Goal: Task Accomplishment & Management: Manage account settings

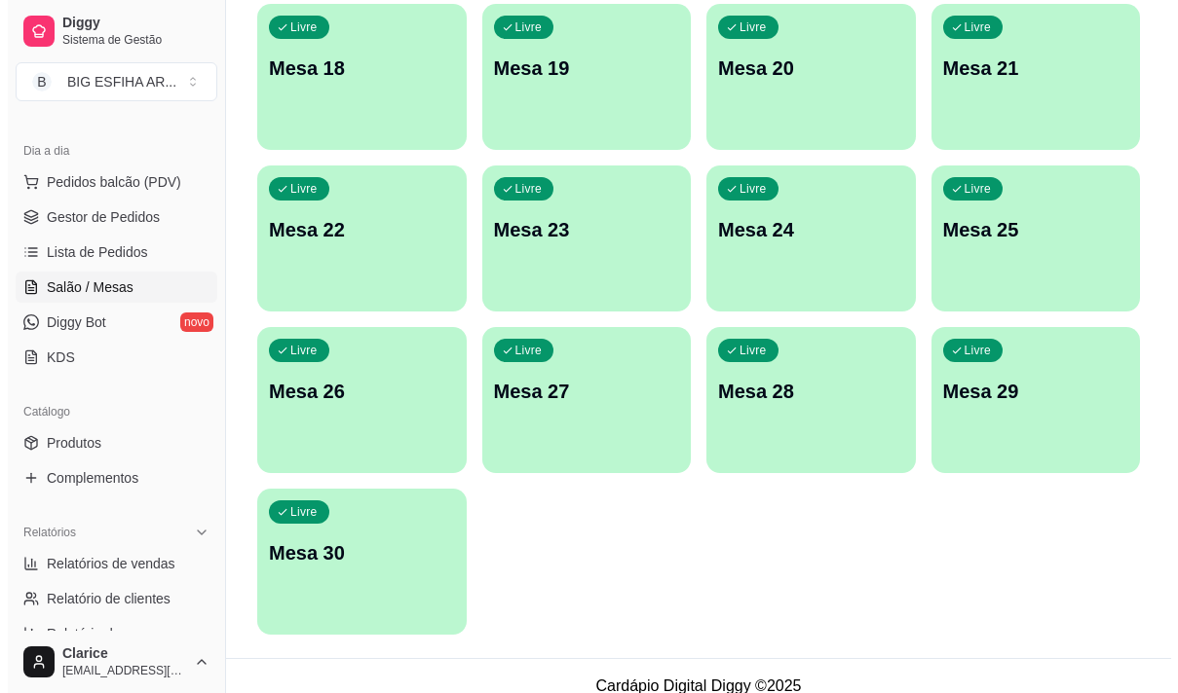
scroll to position [874, 0]
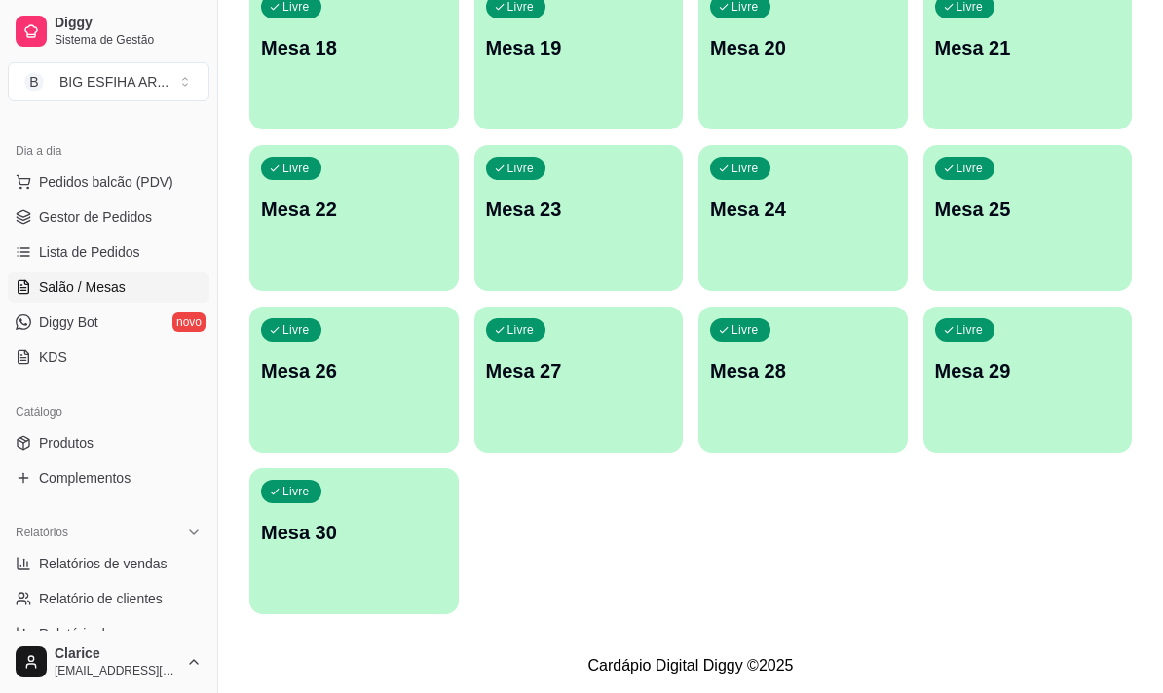
click at [345, 513] on div "Livre Mesa 30" at bounding box center [353, 529] width 209 height 123
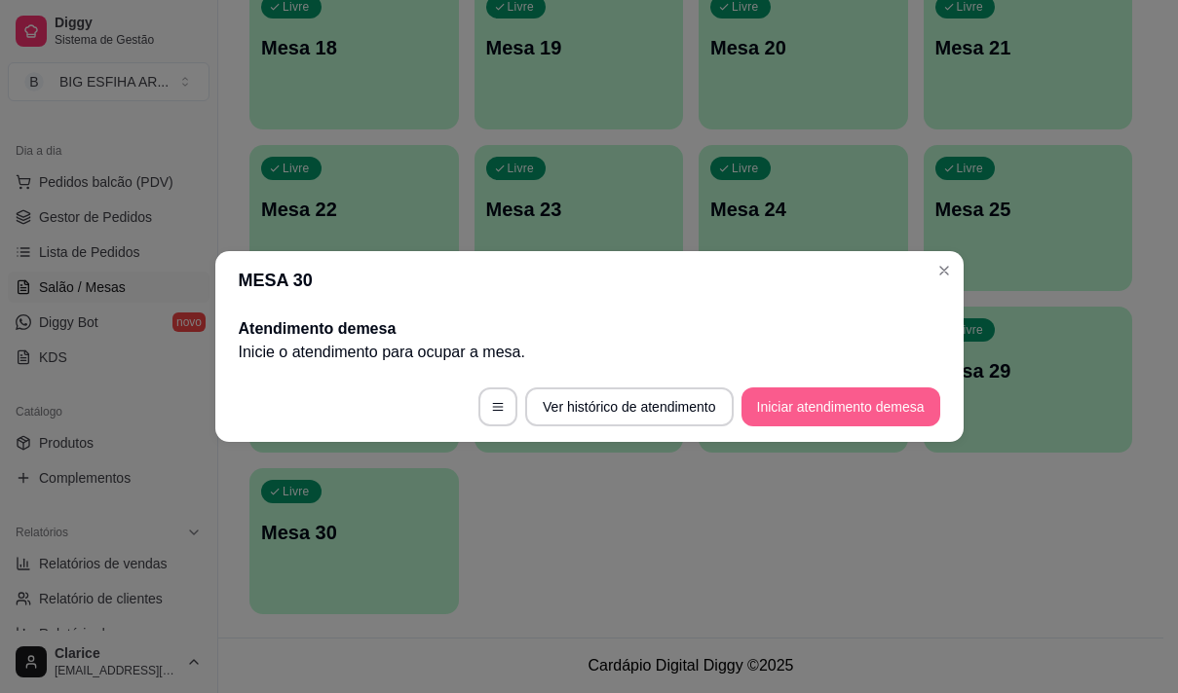
click at [870, 403] on button "Iniciar atendimento de mesa" at bounding box center [840, 407] width 199 height 39
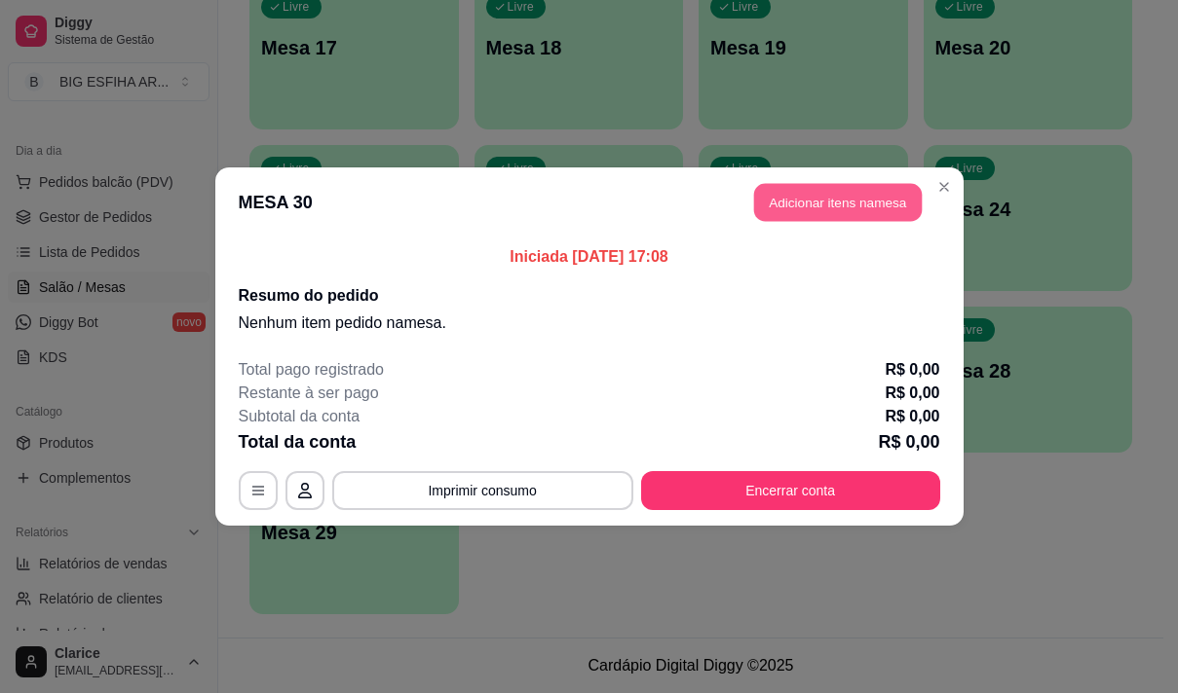
click at [868, 198] on button "Adicionar itens na mesa" at bounding box center [838, 203] width 168 height 38
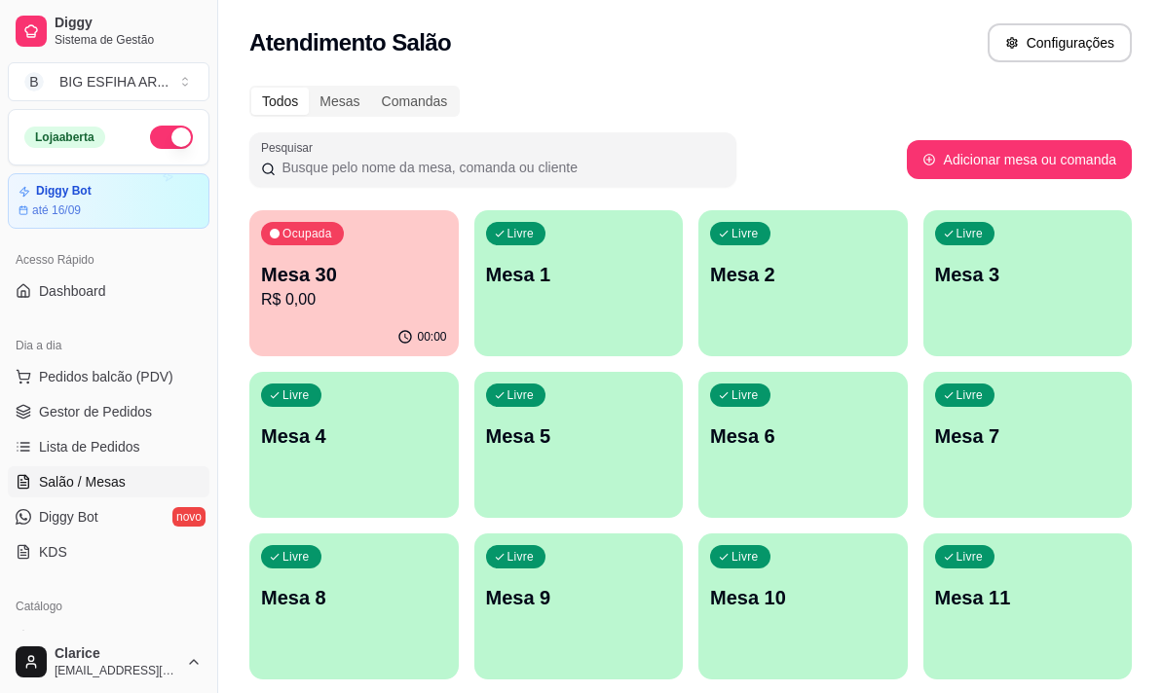
click at [355, 308] on p "R$ 0,00" at bounding box center [354, 299] width 186 height 23
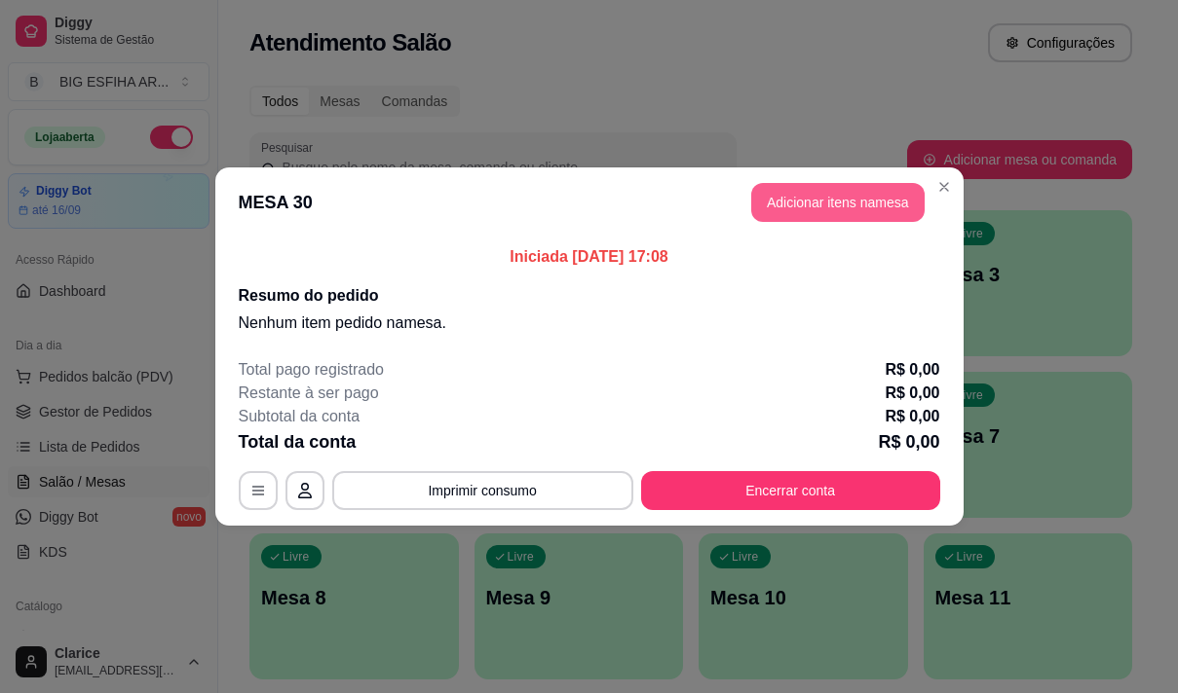
click at [821, 204] on button "Adicionar itens na mesa" at bounding box center [837, 202] width 173 height 39
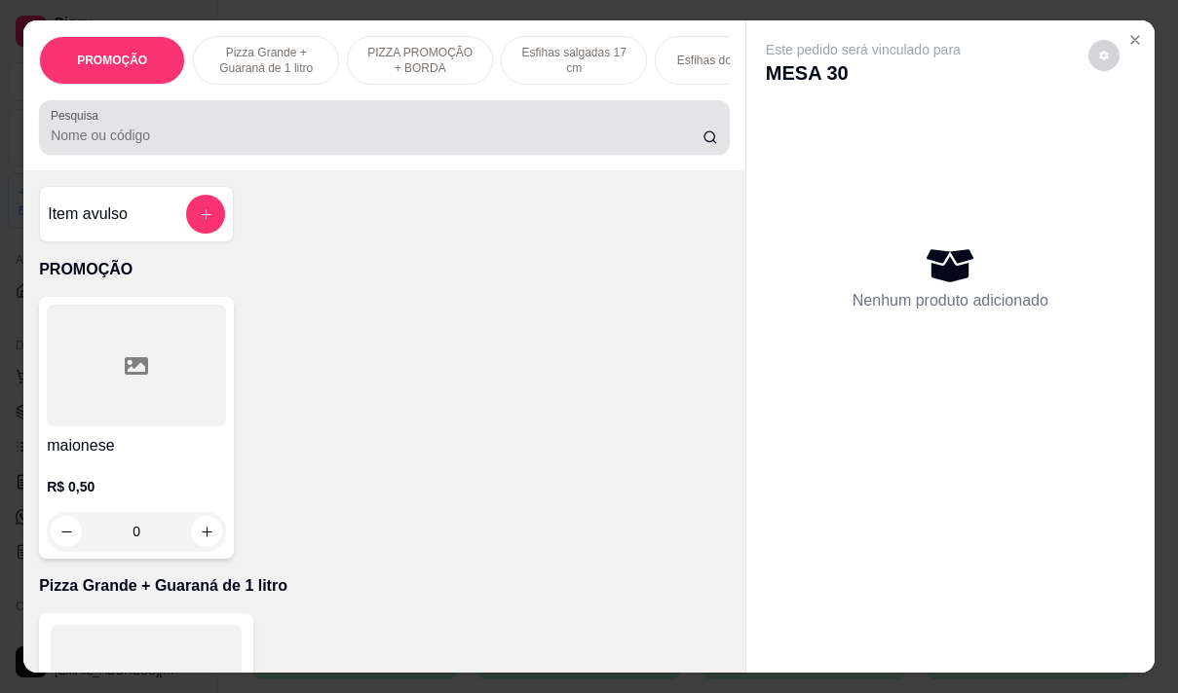
click at [327, 155] on div "Pesquisa" at bounding box center [384, 127] width 691 height 55
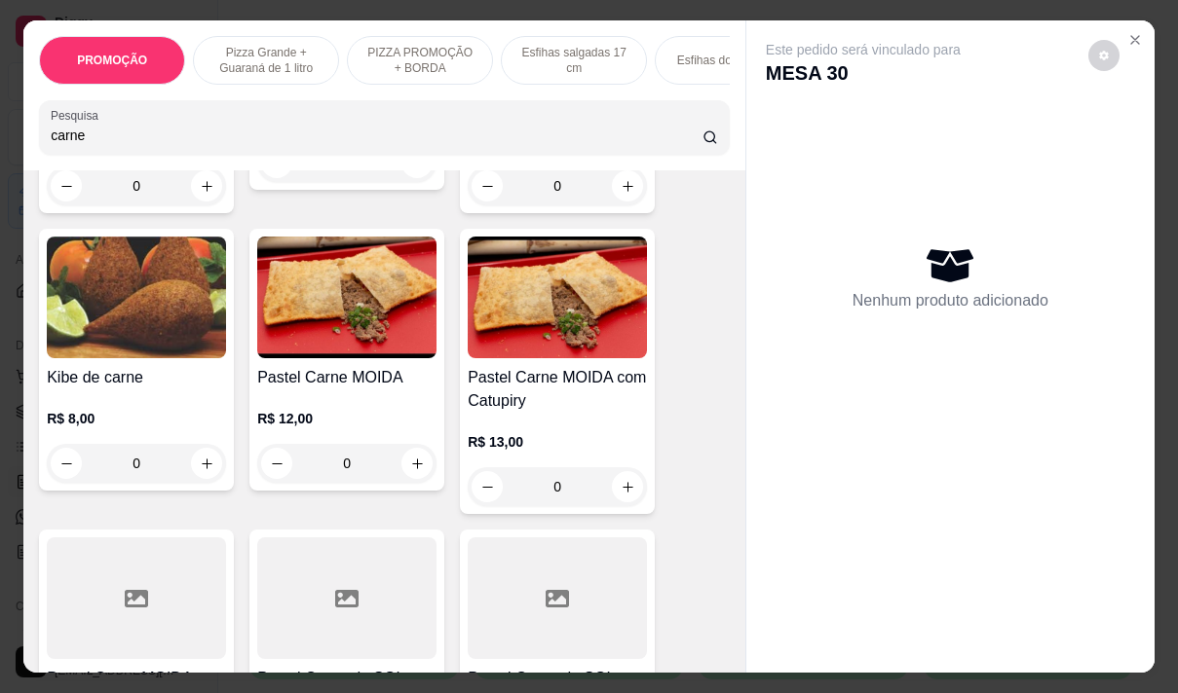
scroll to position [974, 0]
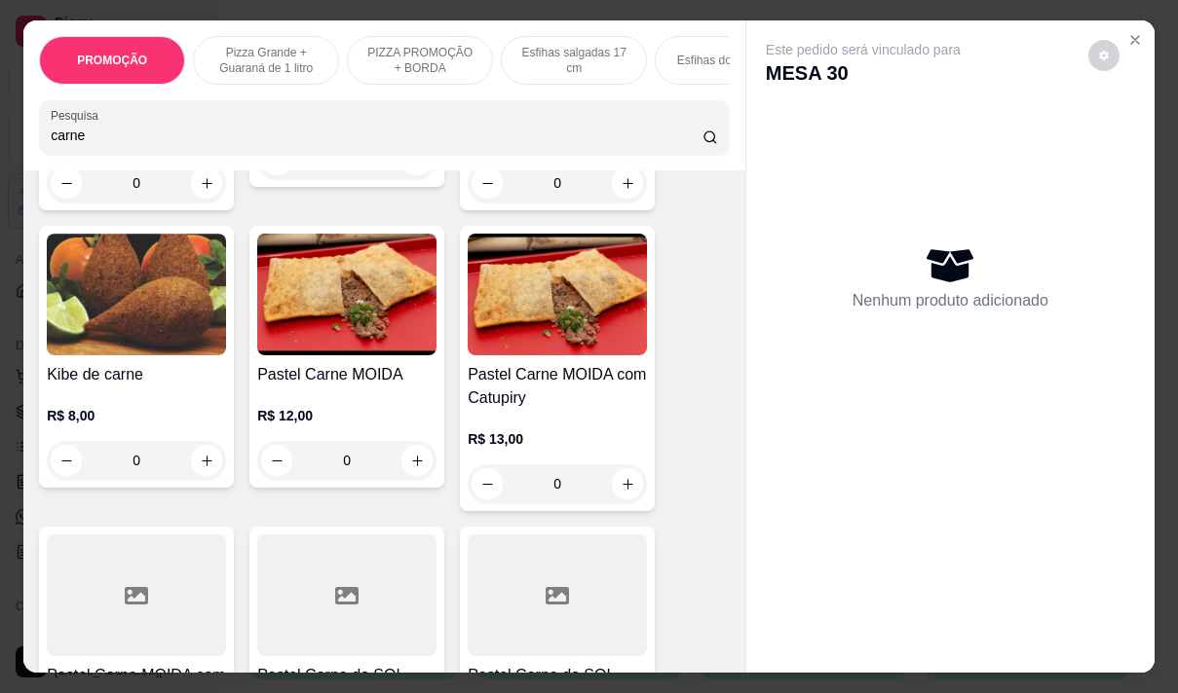
type input "carne"
click at [547, 432] on div "R$ 13,00 0" at bounding box center [557, 457] width 179 height 94
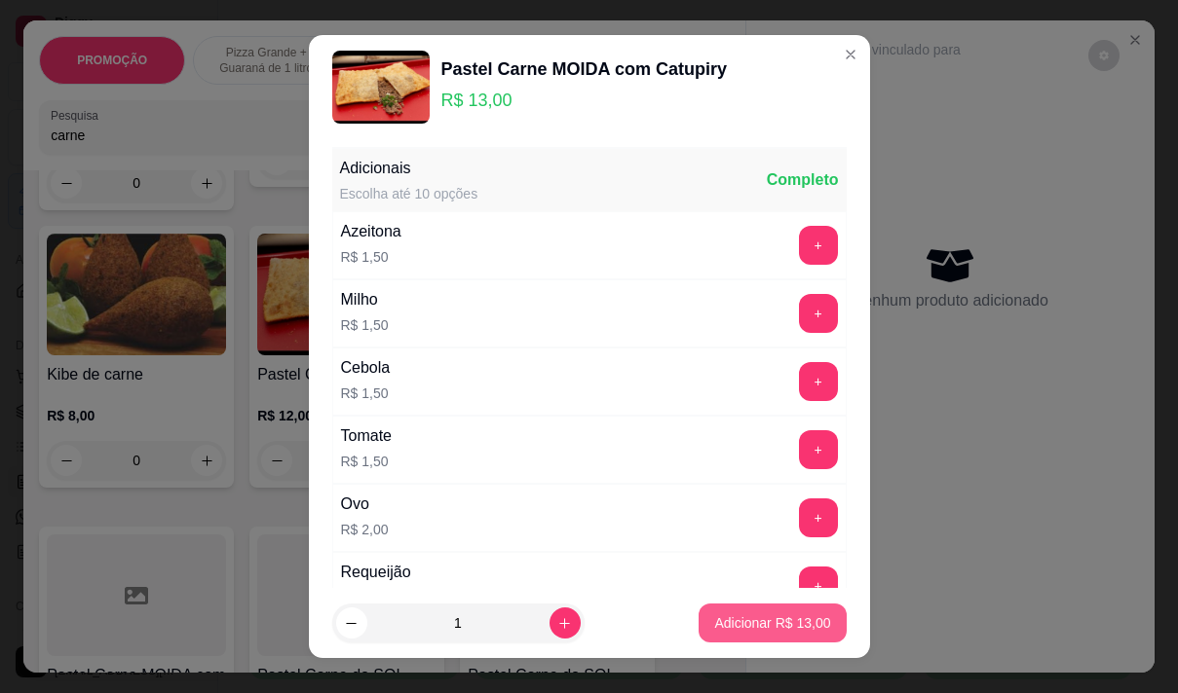
click at [767, 618] on p "Adicionar R$ 13,00" at bounding box center [772, 623] width 116 height 19
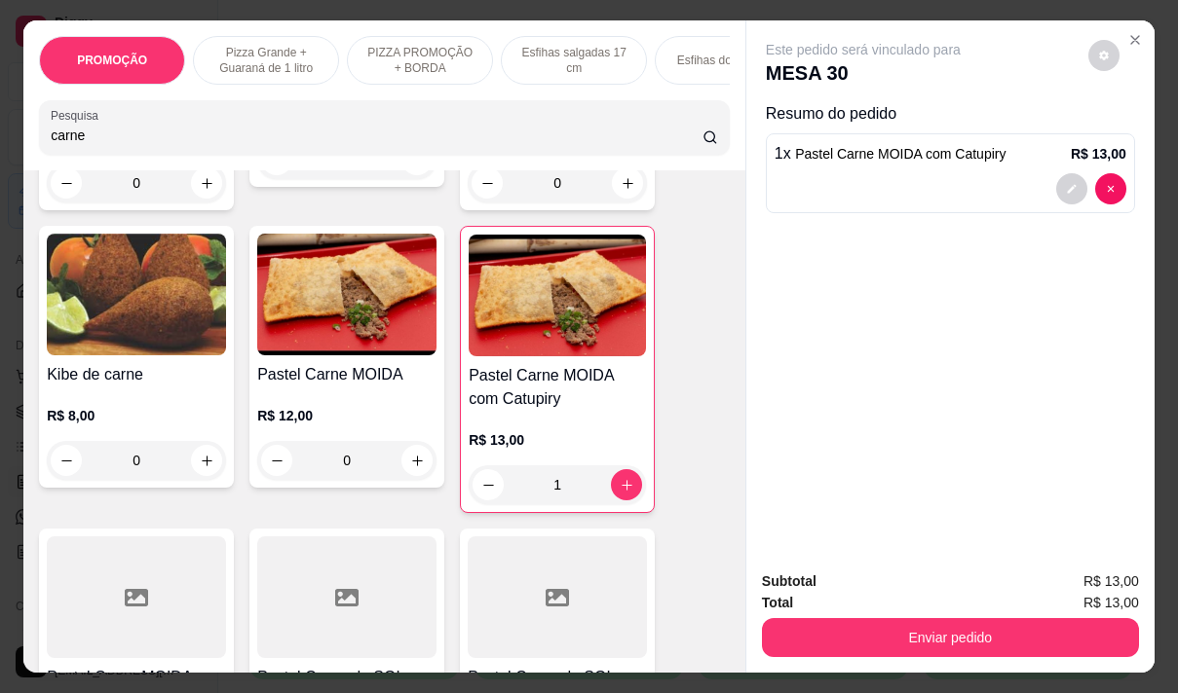
type input "1"
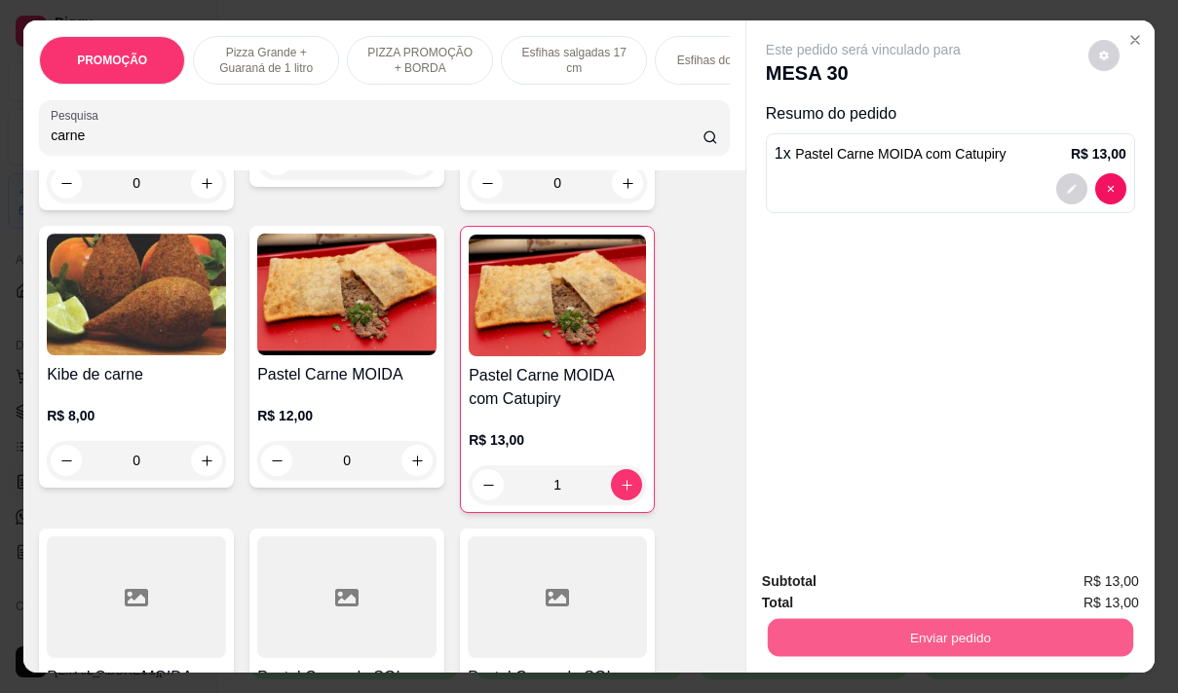
click at [977, 631] on button "Enviar pedido" at bounding box center [949, 637] width 365 height 38
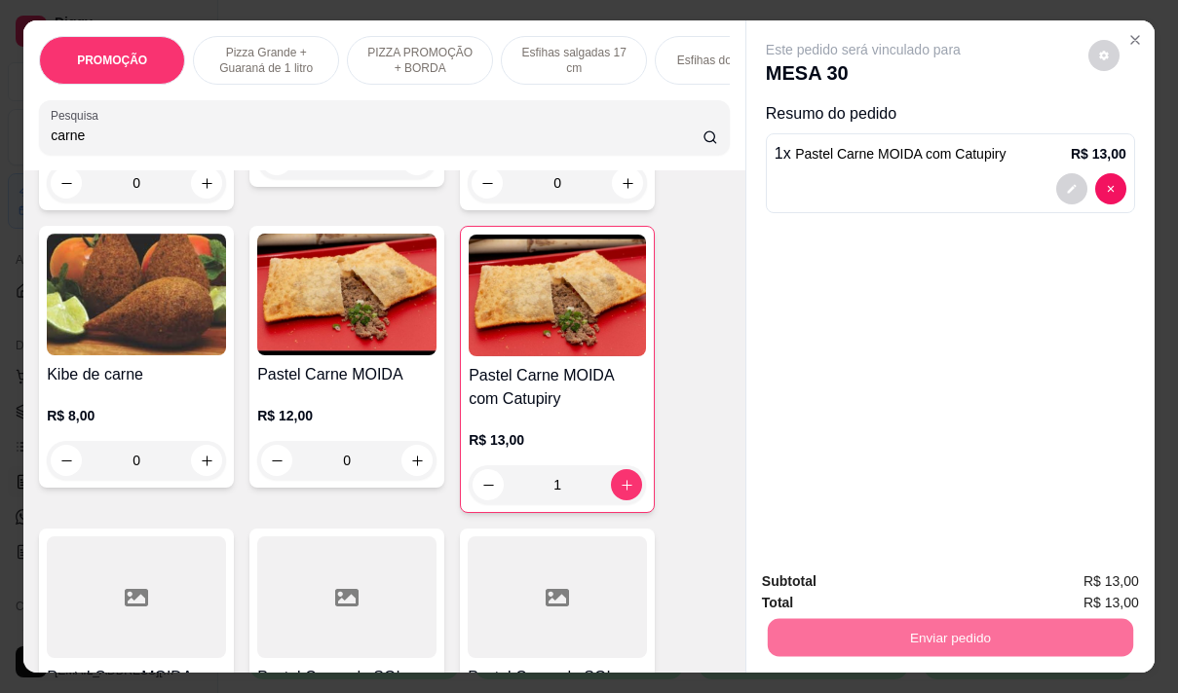
click at [905, 581] on button "Não registrar e enviar pedido" at bounding box center [885, 582] width 203 height 37
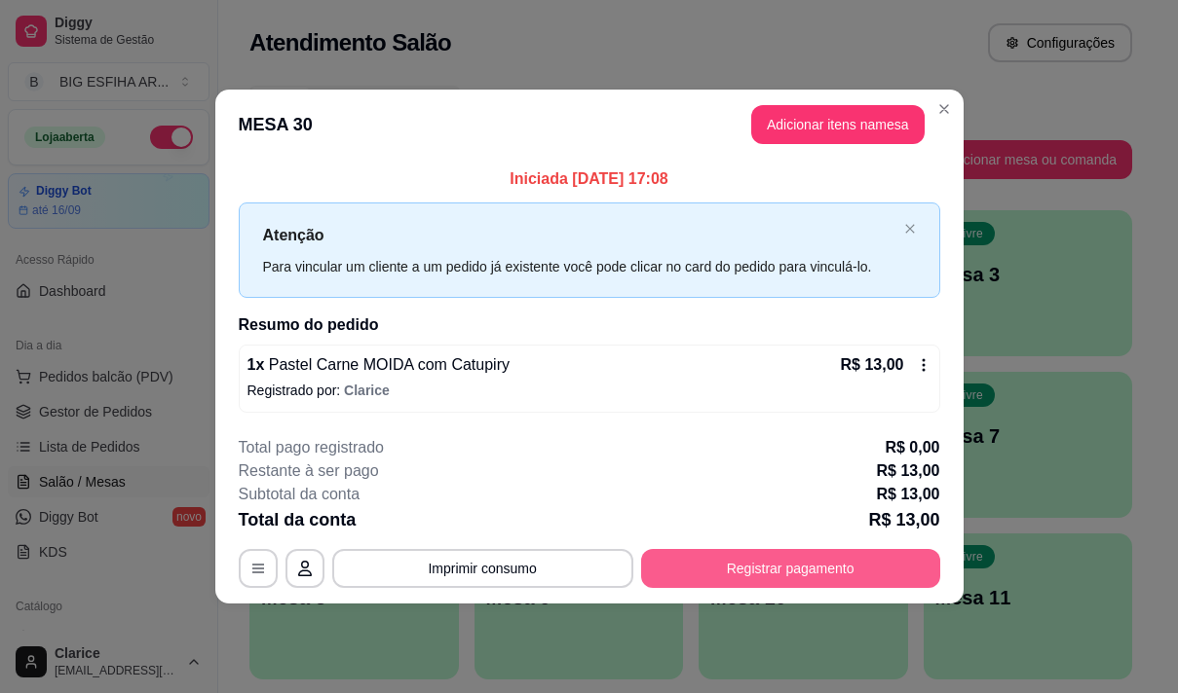
click at [778, 575] on button "Registrar pagamento" at bounding box center [790, 568] width 299 height 39
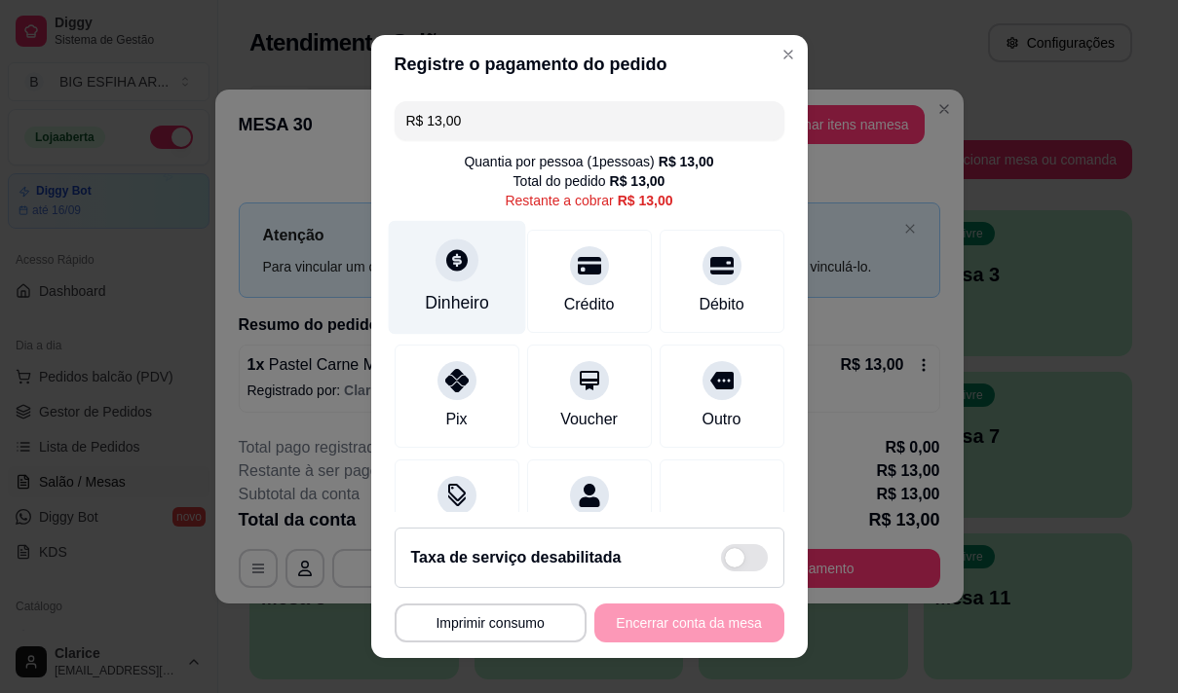
click at [421, 262] on div "Dinheiro" at bounding box center [456, 277] width 137 height 114
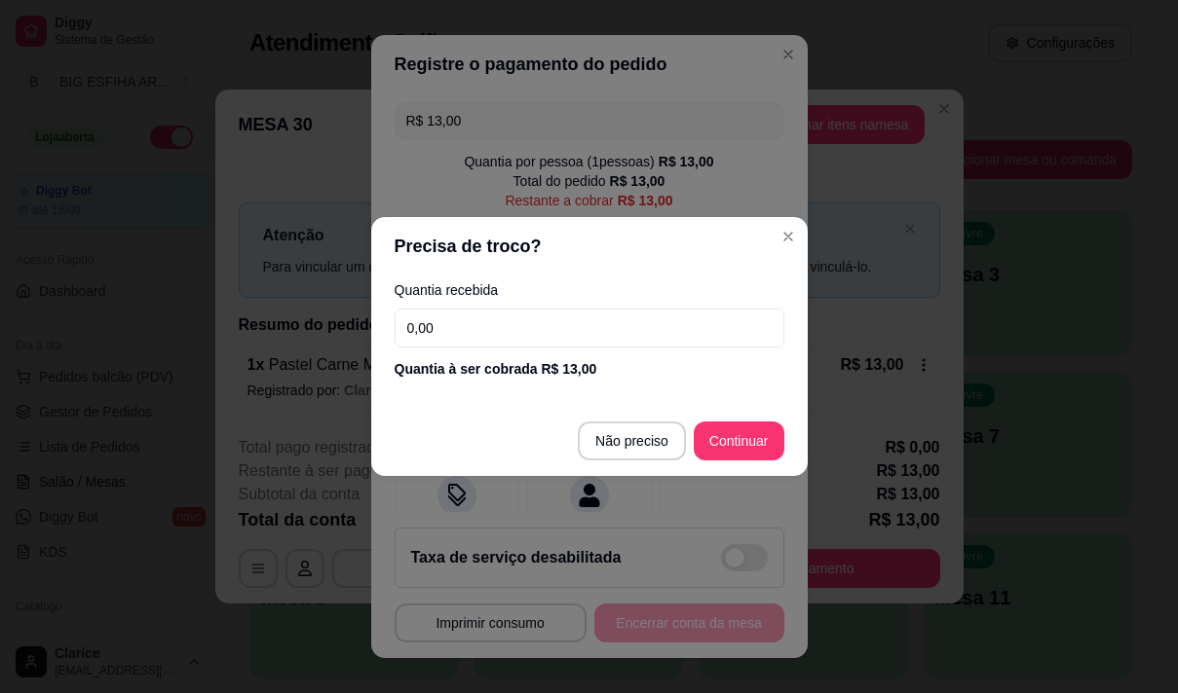
click at [464, 318] on input "0,00" at bounding box center [589, 328] width 390 height 39
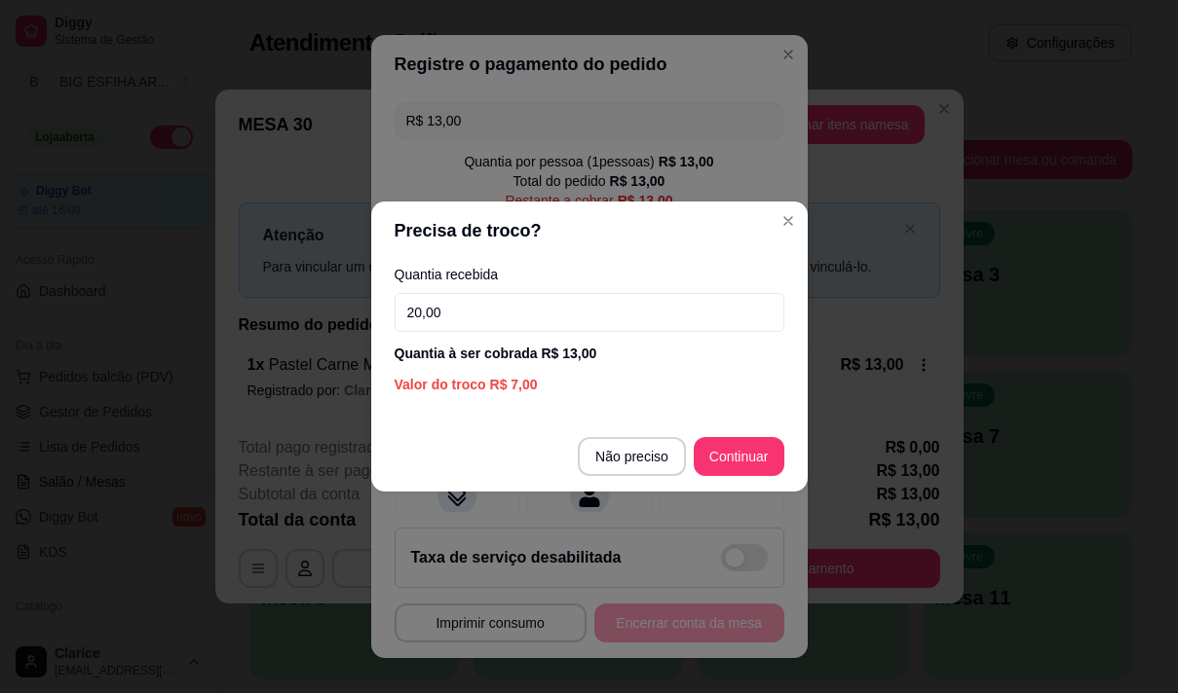
type input "20,00"
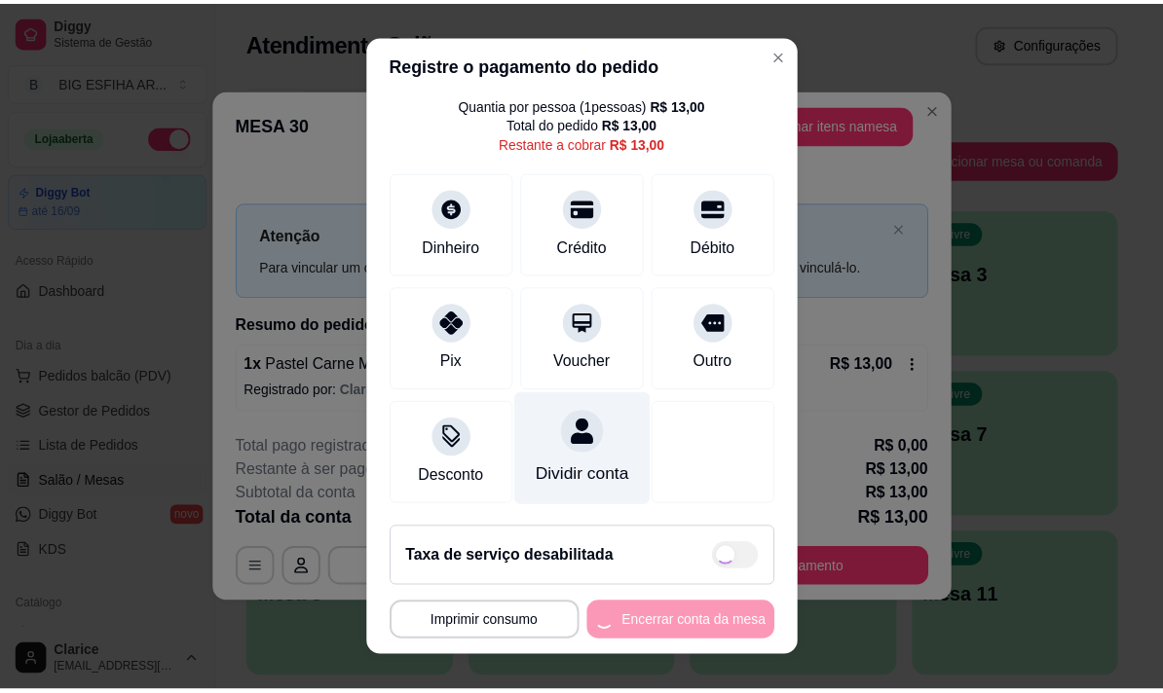
scroll to position [81, 0]
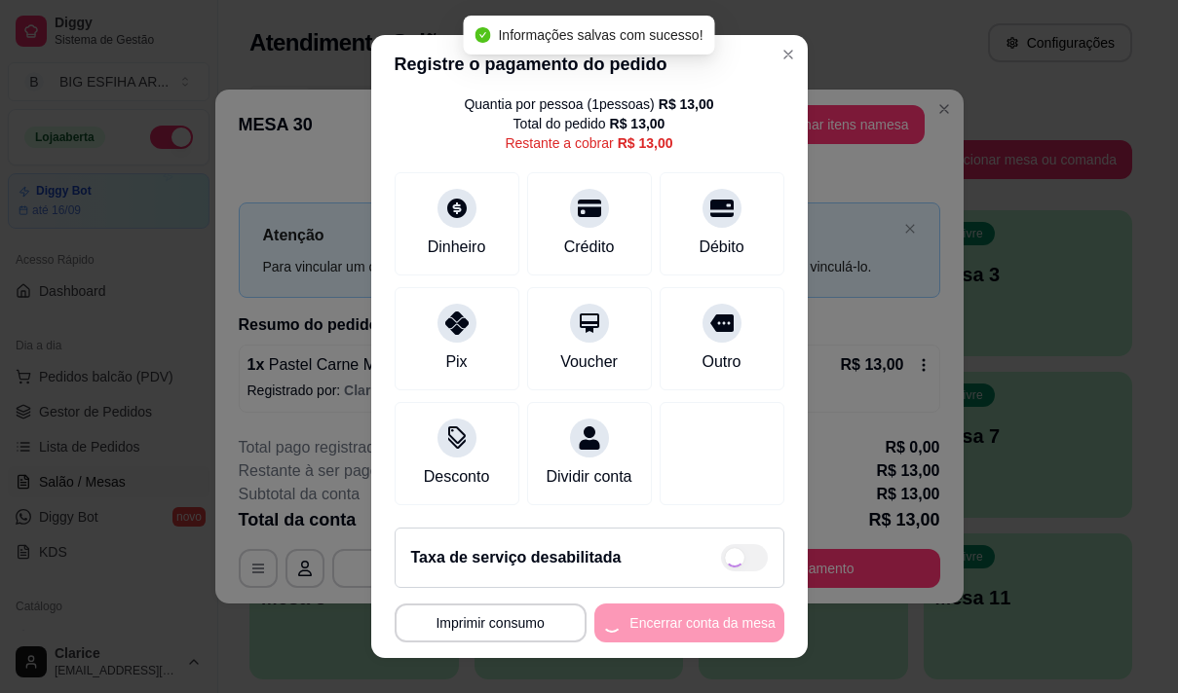
type input "R$ 0,00"
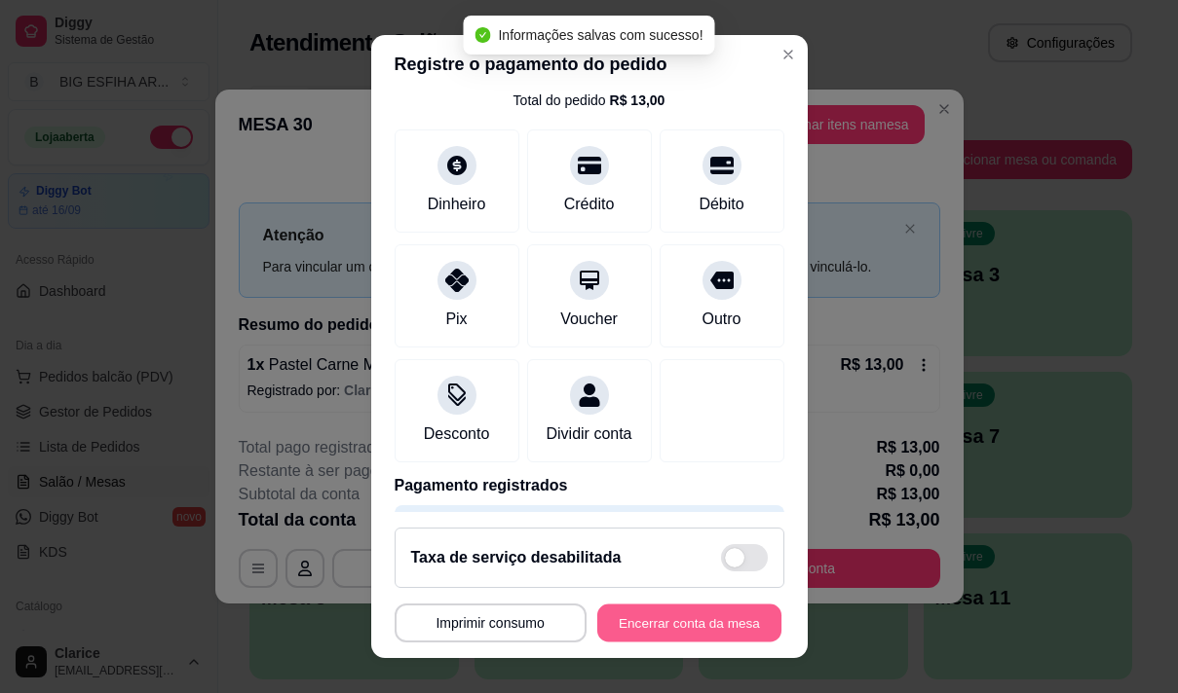
click at [683, 624] on button "Encerrar conta da mesa" at bounding box center [689, 624] width 184 height 38
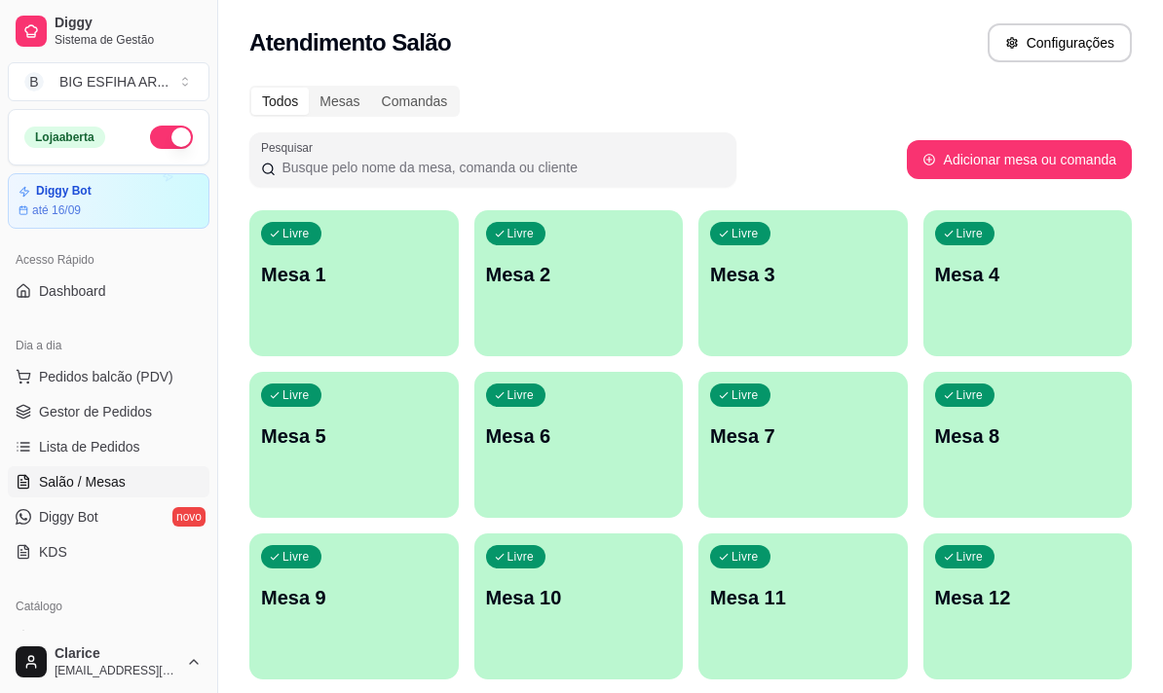
click at [739, 115] on div "Todos Mesas Comandas" at bounding box center [690, 101] width 882 height 31
